Goal: Transaction & Acquisition: Purchase product/service

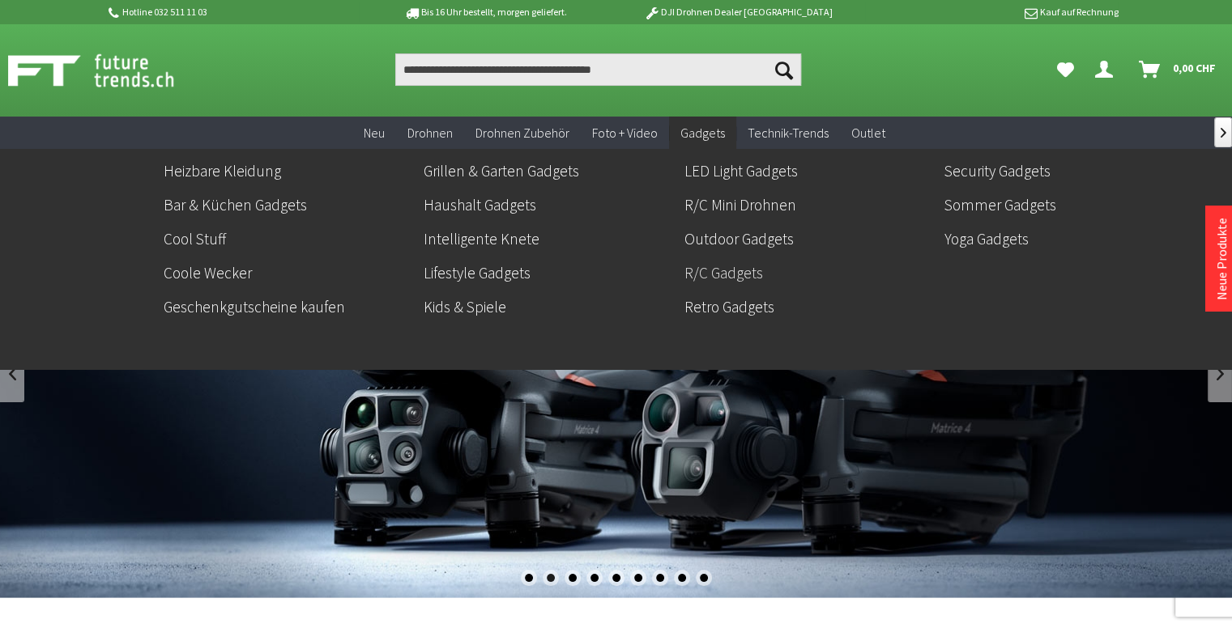
click at [735, 271] on link "R/C Gadgets" at bounding box center [807, 273] width 247 height 28
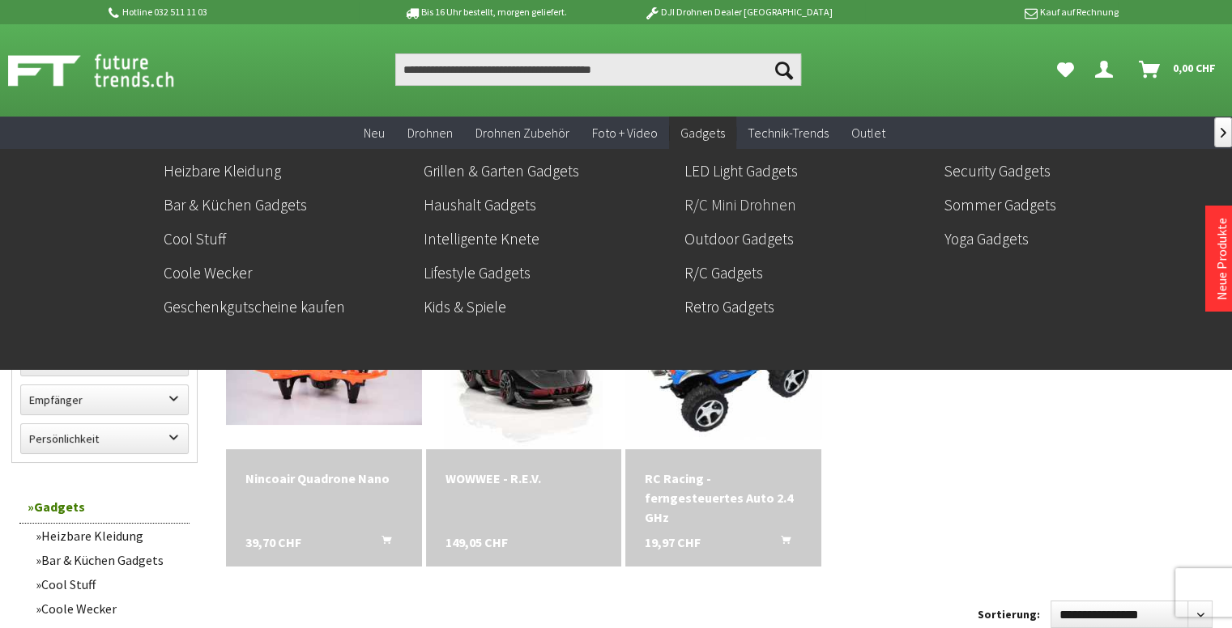
click at [719, 202] on link "R/C Mini Drohnen" at bounding box center [807, 205] width 247 height 28
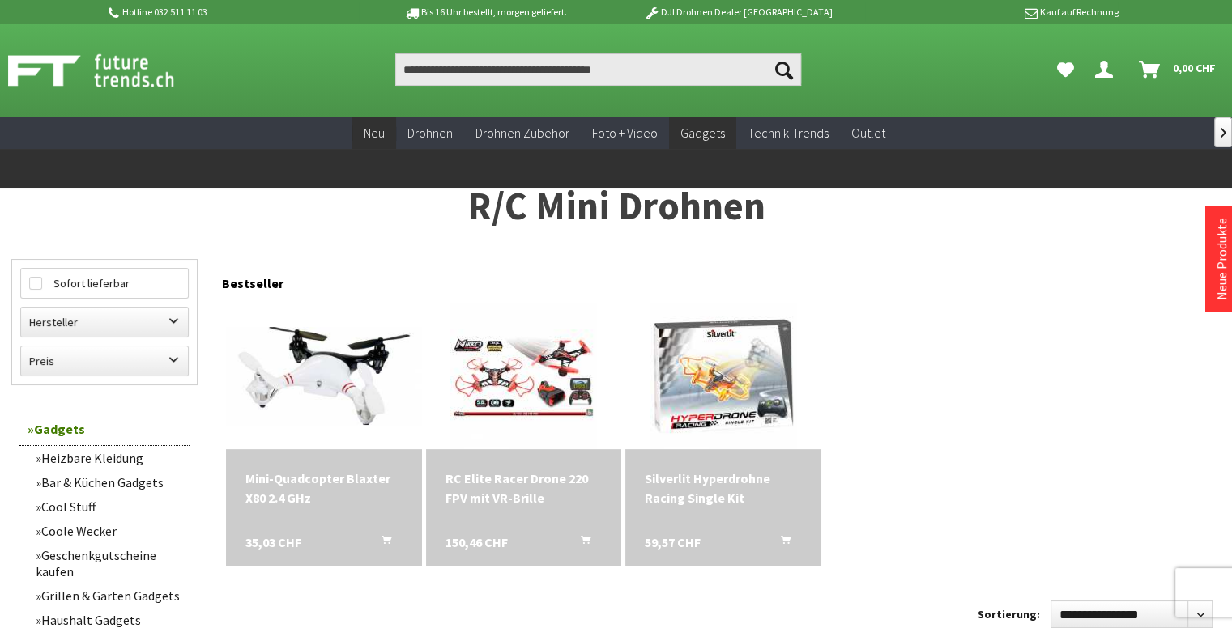
click at [378, 134] on span "Neu" at bounding box center [374, 133] width 21 height 16
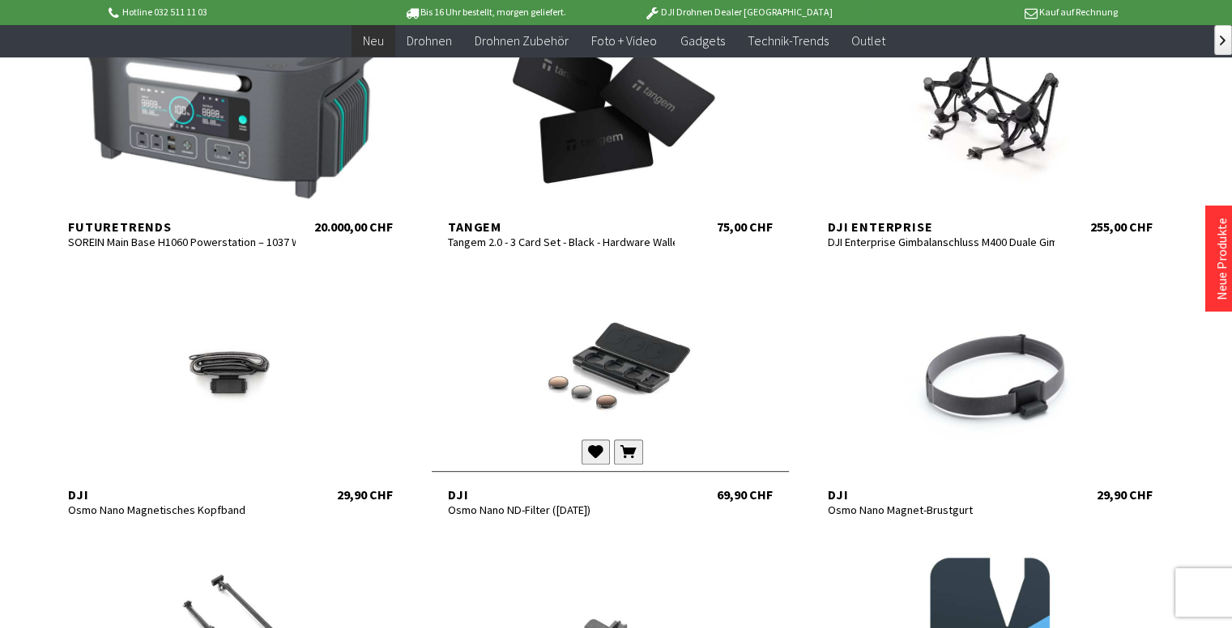
scroll to position [729, 0]
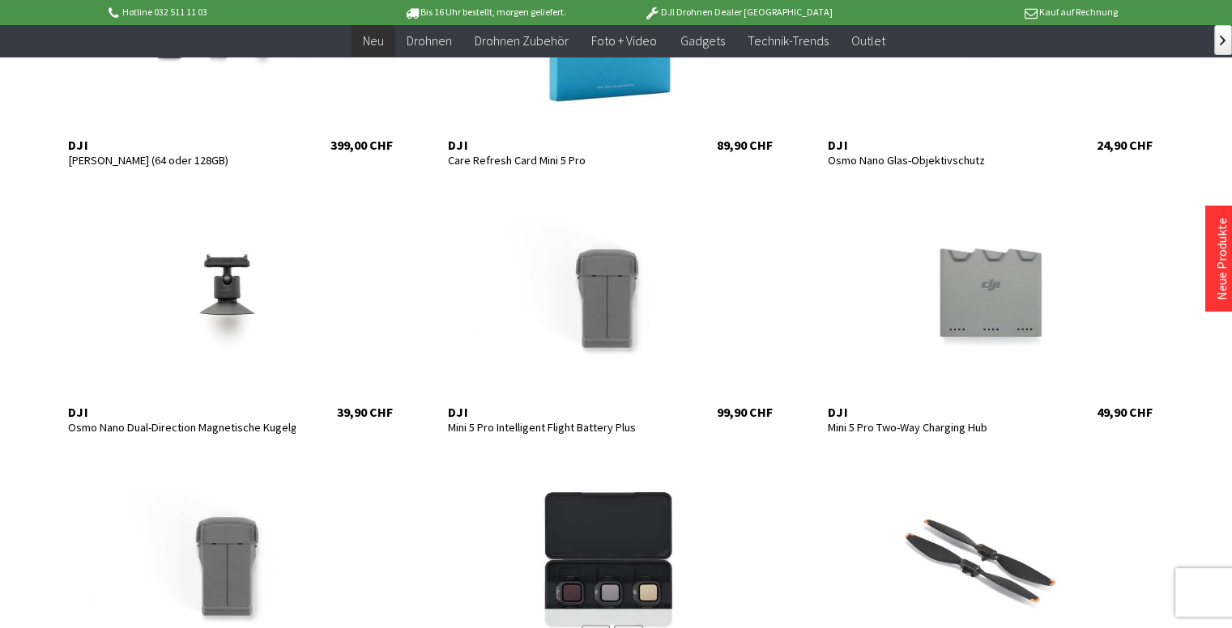
scroll to position [1782, 0]
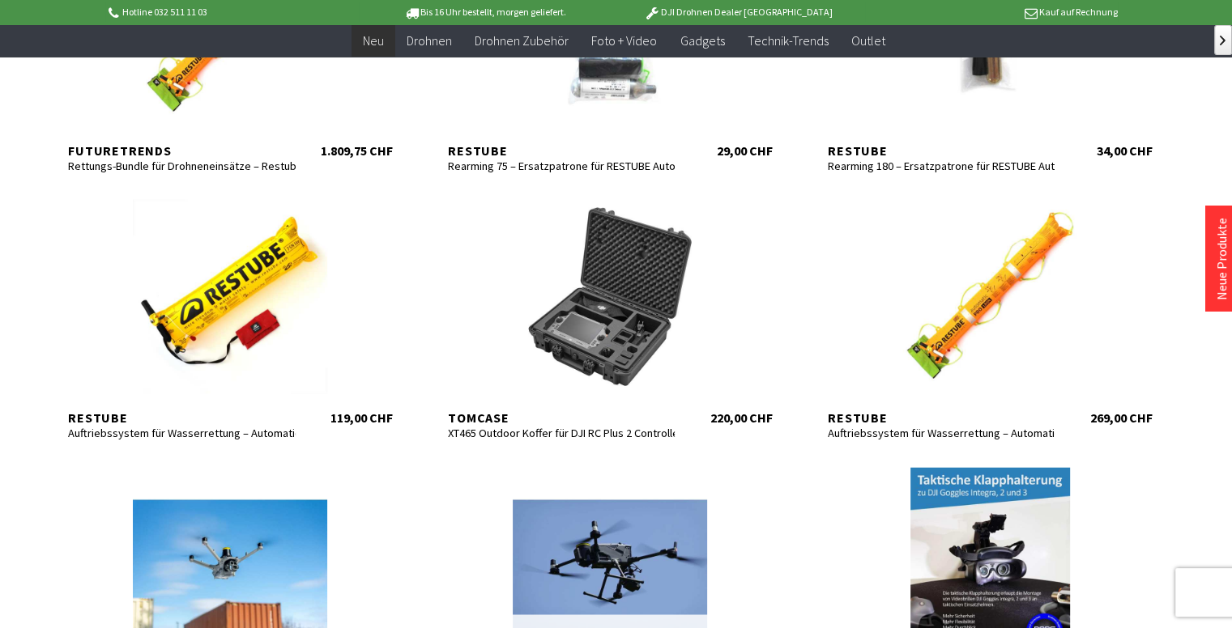
scroll to position [2592, 0]
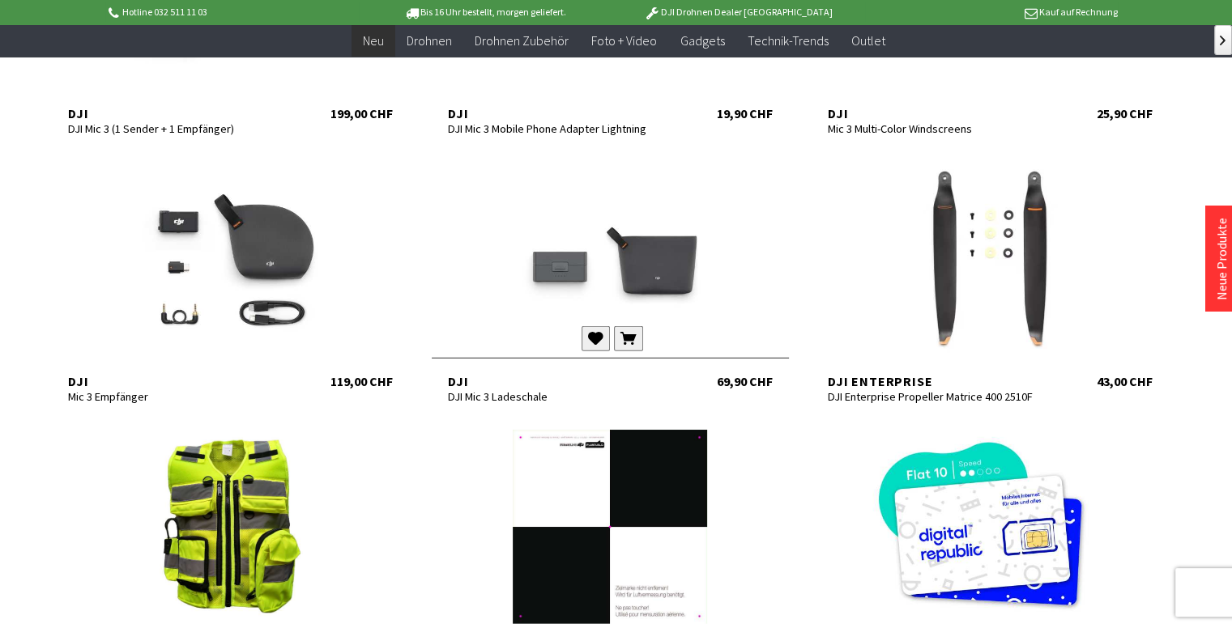
scroll to position [4778, 0]
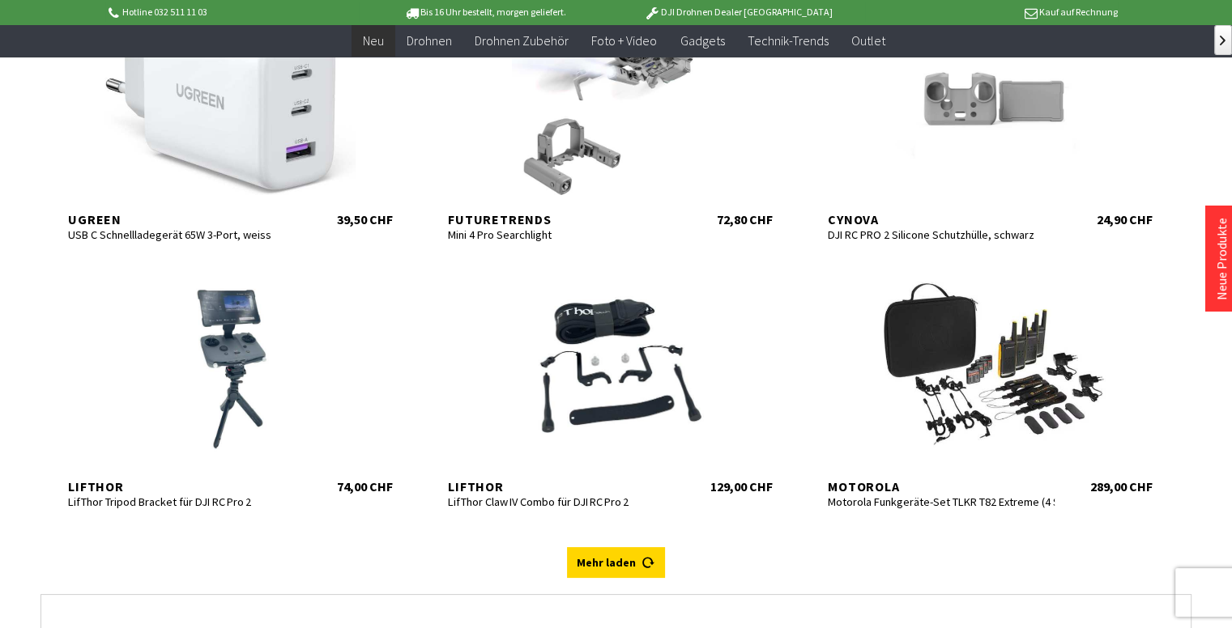
scroll to position [6317, 0]
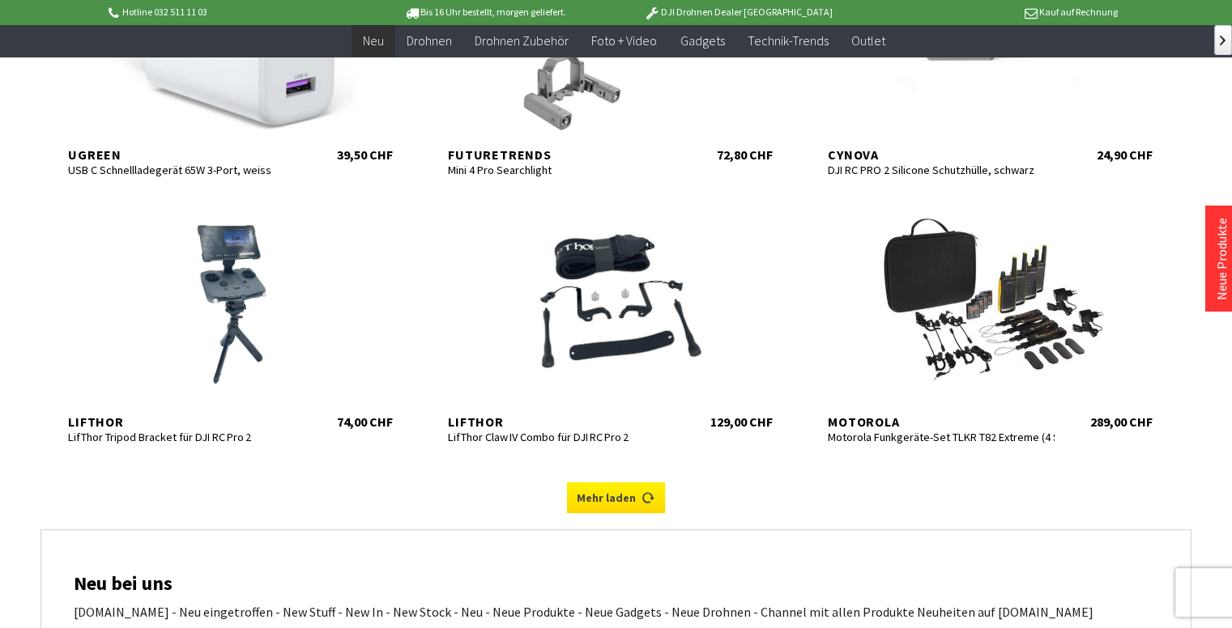
click at [614, 505] on link "Mehr laden" at bounding box center [616, 498] width 98 height 31
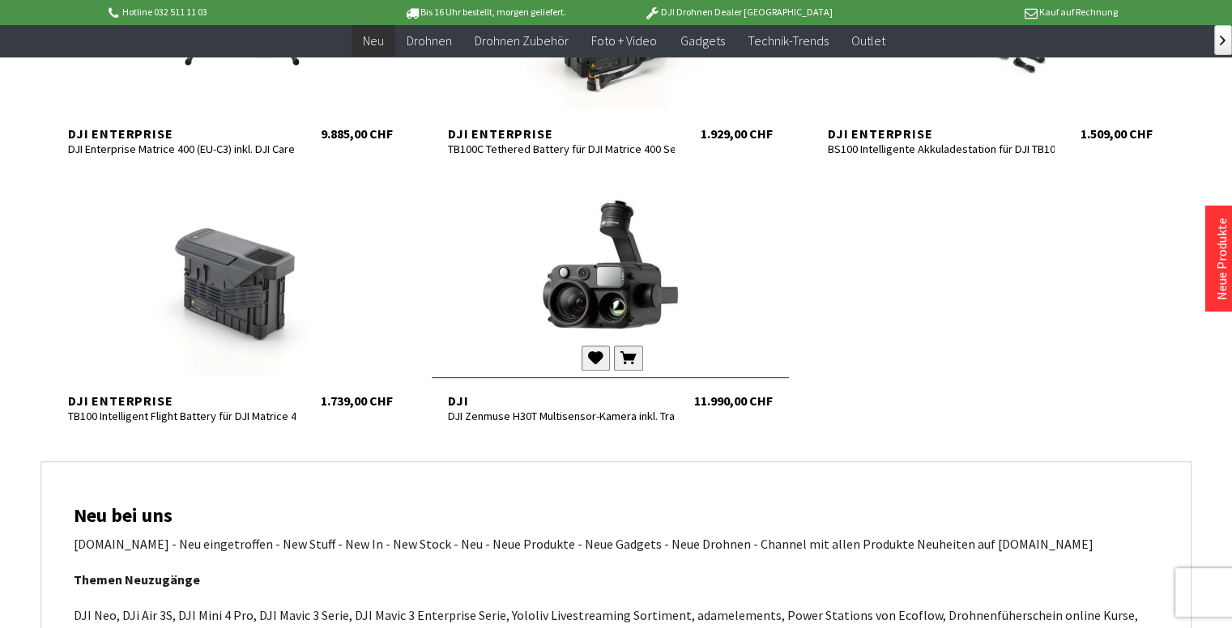
scroll to position [6884, 0]
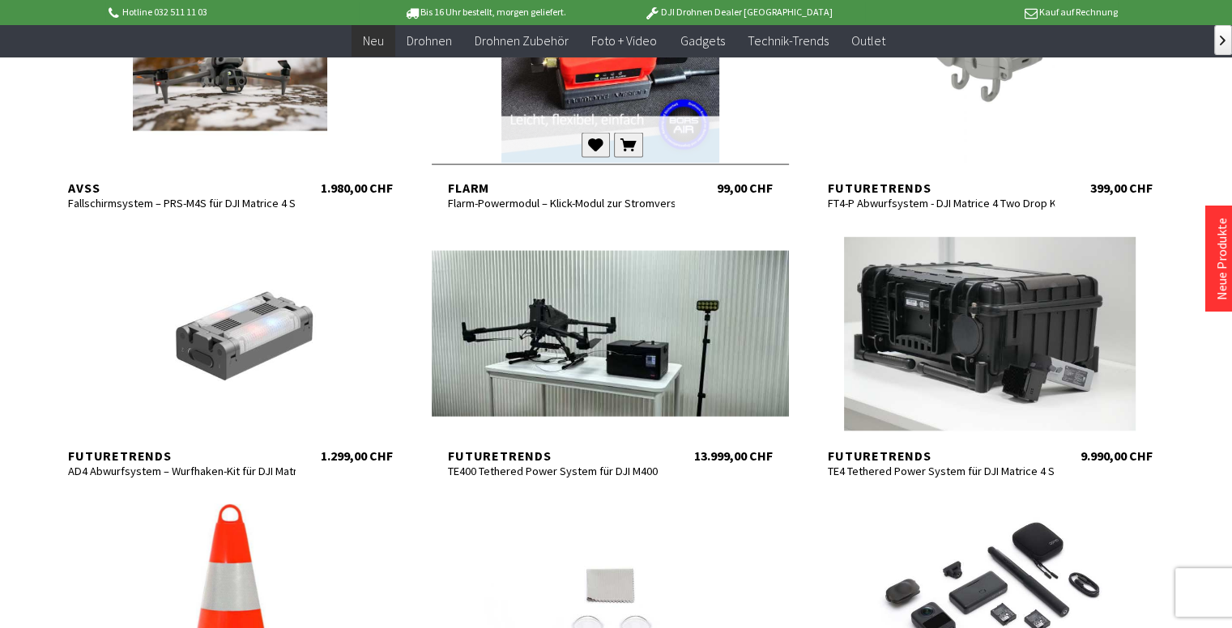
scroll to position [3240, 0]
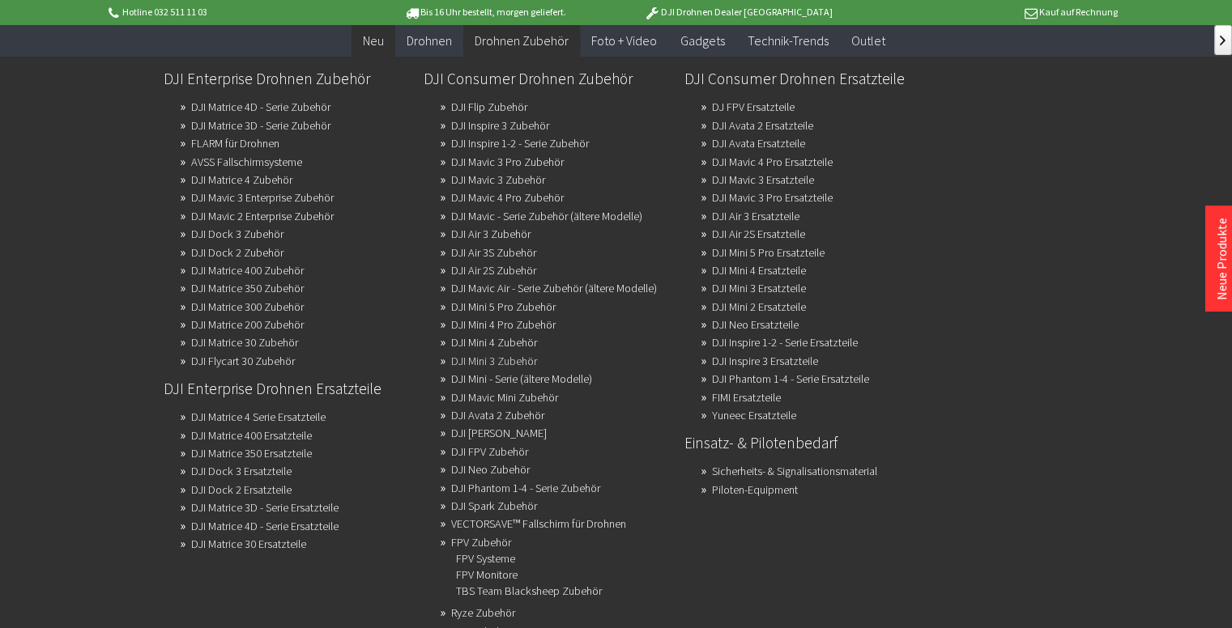
click at [492, 360] on link "DJI Mini 3 Zubehör" at bounding box center [494, 361] width 86 height 23
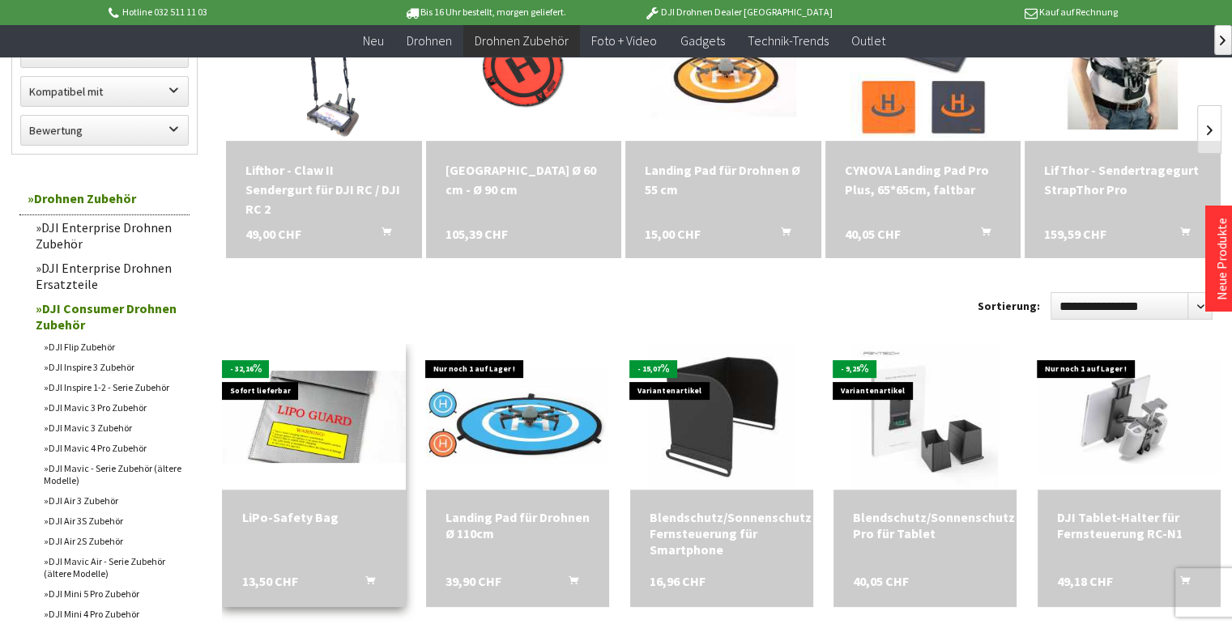
scroll to position [324, 0]
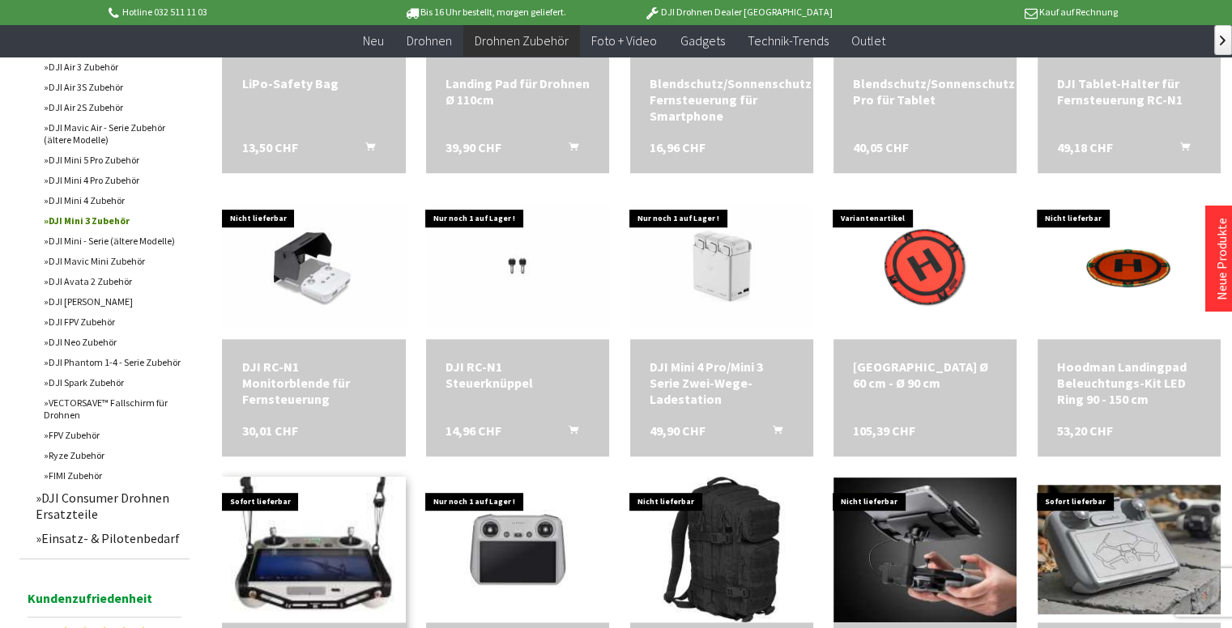
scroll to position [972, 0]
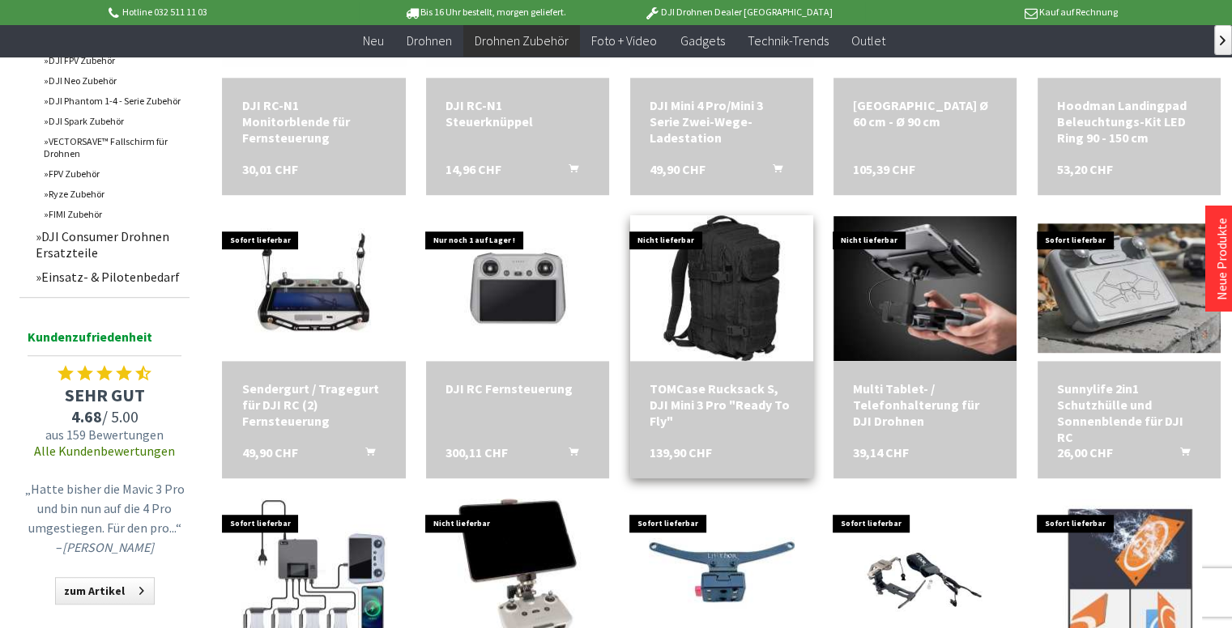
click at [709, 388] on div "TOMCase Rucksack S, DJI Mini 3 Pro "Ready To Fly"" at bounding box center [722, 405] width 144 height 49
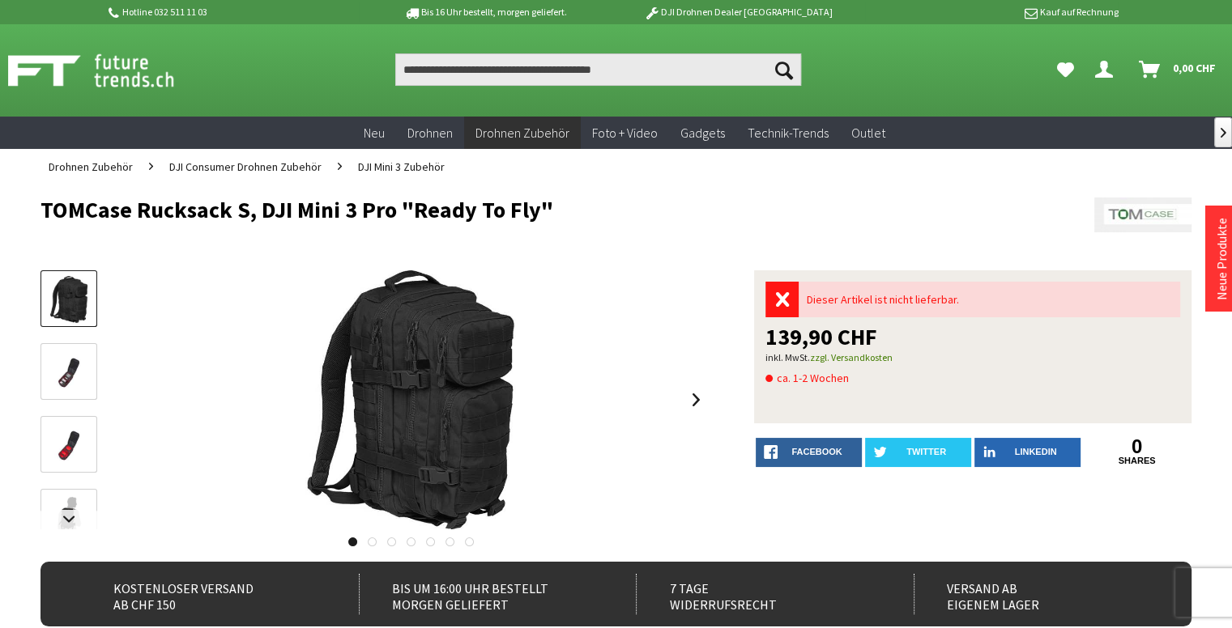
drag, startPoint x: 19, startPoint y: 198, endPoint x: 558, endPoint y: 205, distance: 538.6
copy h1 "TOMCase Rucksack S, DJI Mini 3 Pro "Ready To Fly""
click at [71, 448] on img at bounding box center [68, 446] width 47 height 32
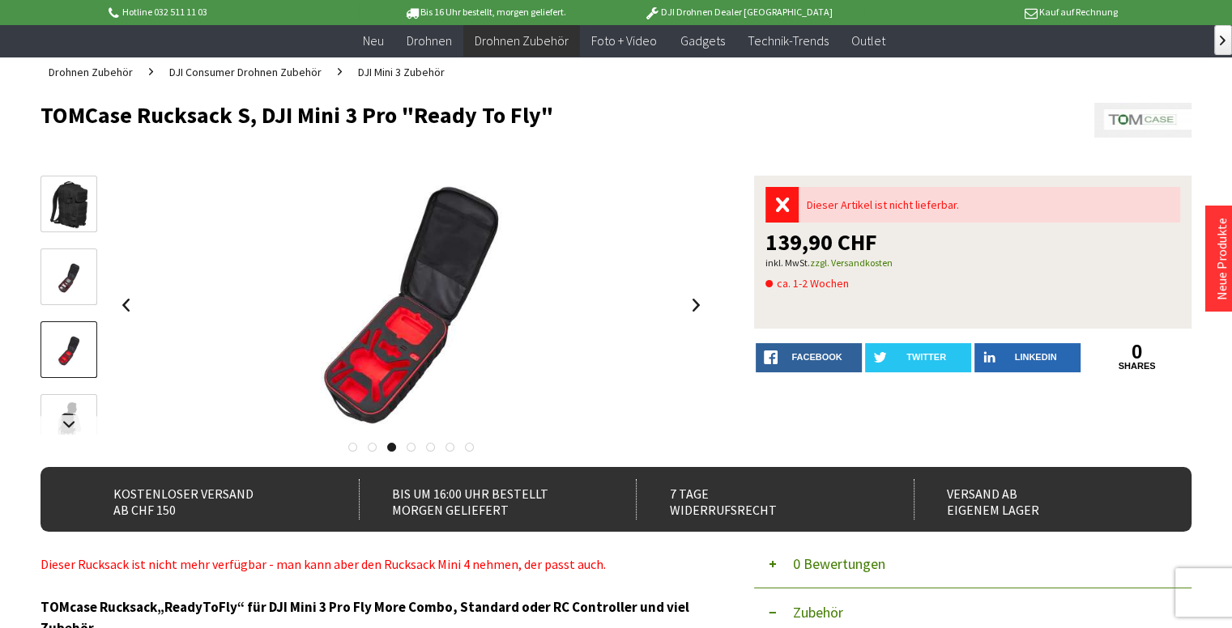
scroll to position [162, 0]
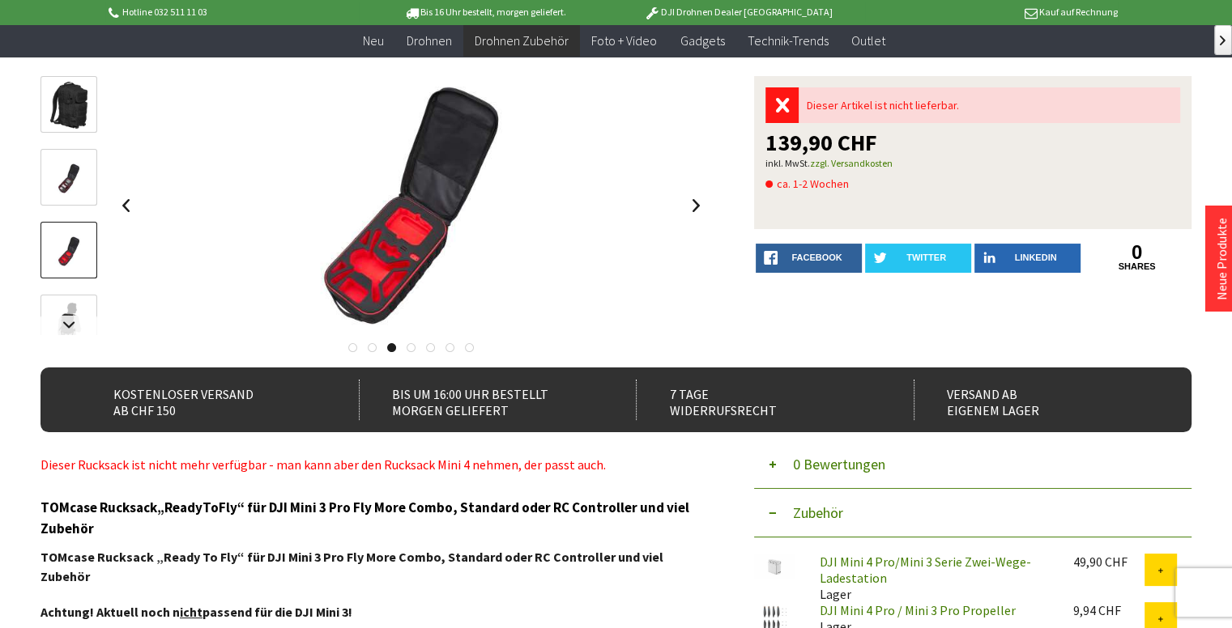
click at [67, 300] on img at bounding box center [68, 323] width 47 height 47
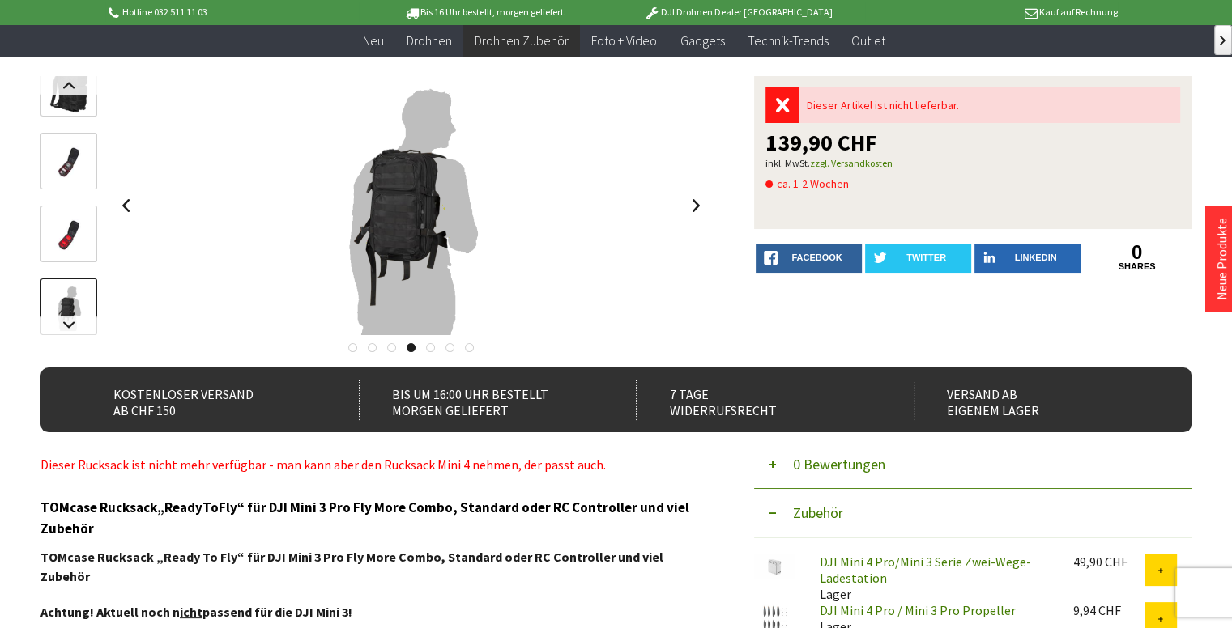
click at [72, 234] on img at bounding box center [68, 235] width 47 height 32
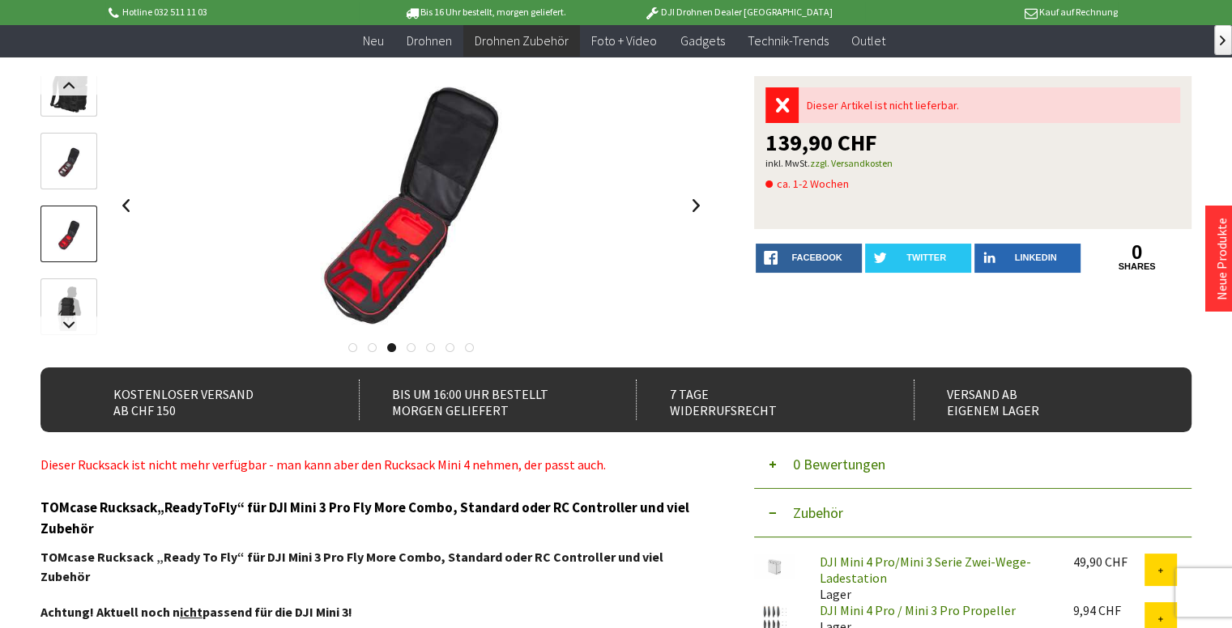
click at [69, 101] on img at bounding box center [68, 89] width 47 height 47
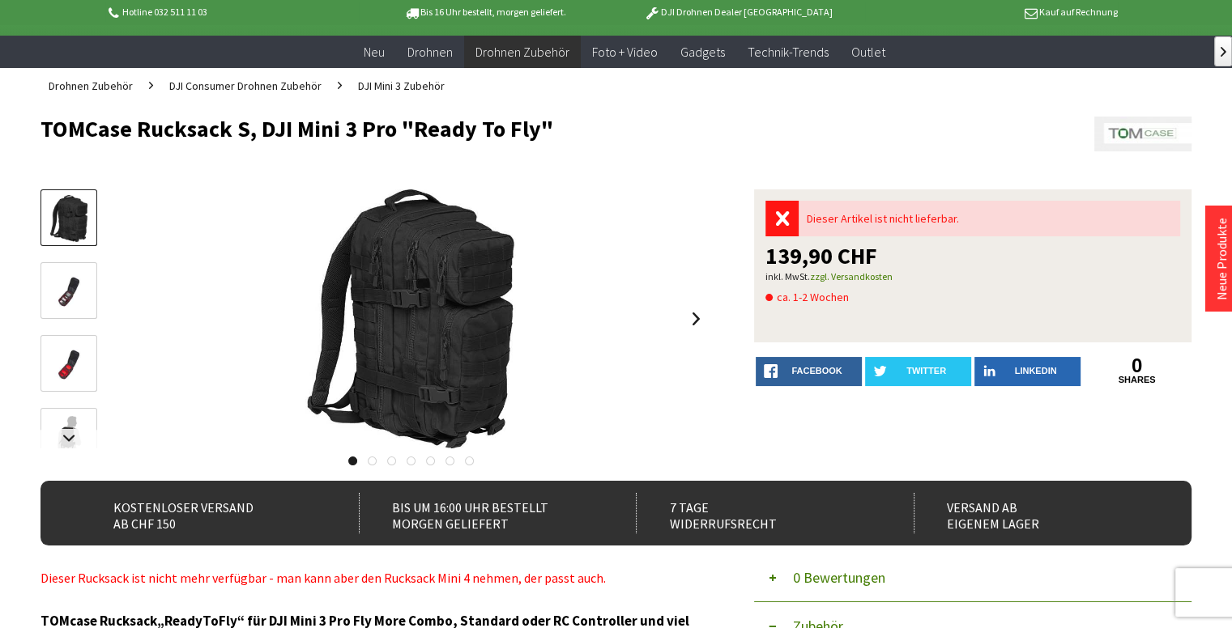
scroll to position [0, 0]
